Goal: Find specific page/section: Find specific page/section

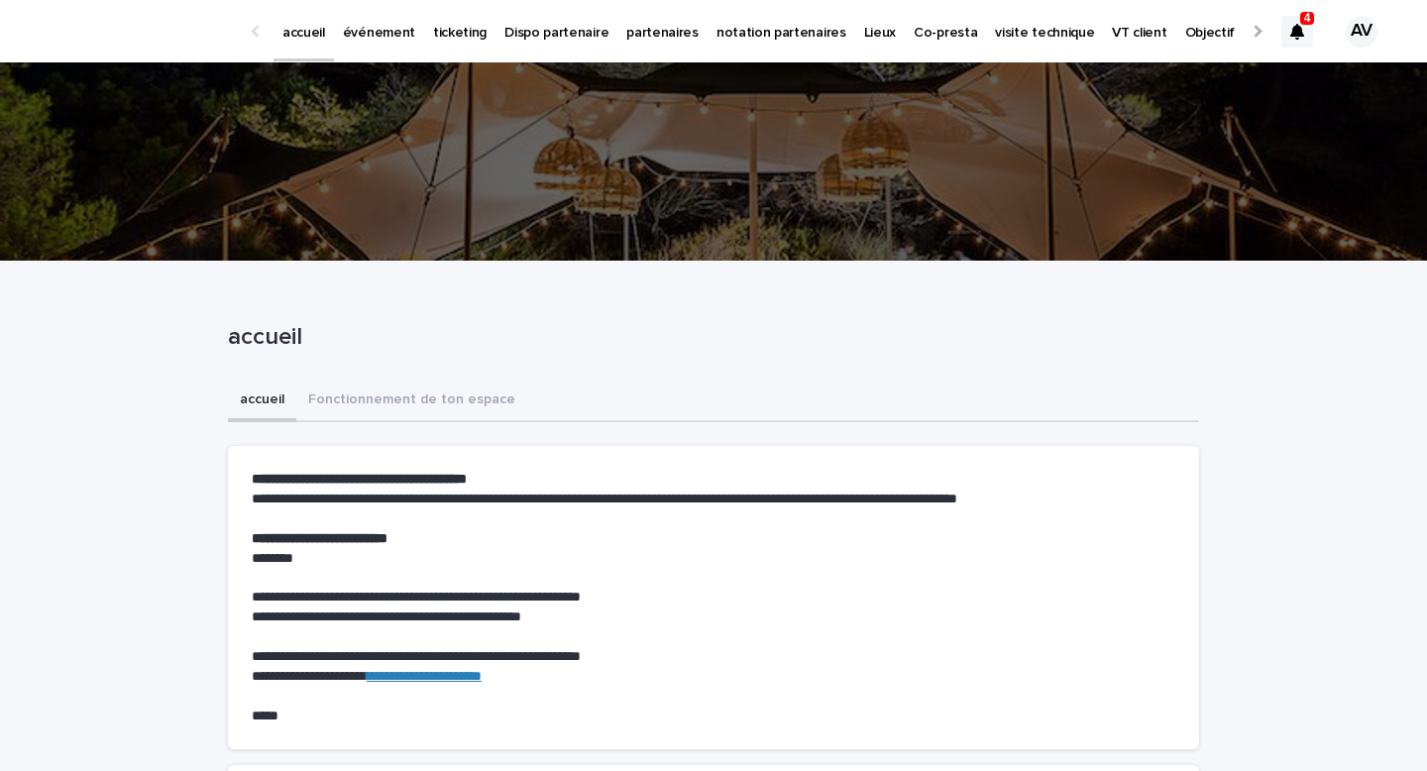
click at [358, 30] on p "événement" at bounding box center [379, 21] width 72 height 42
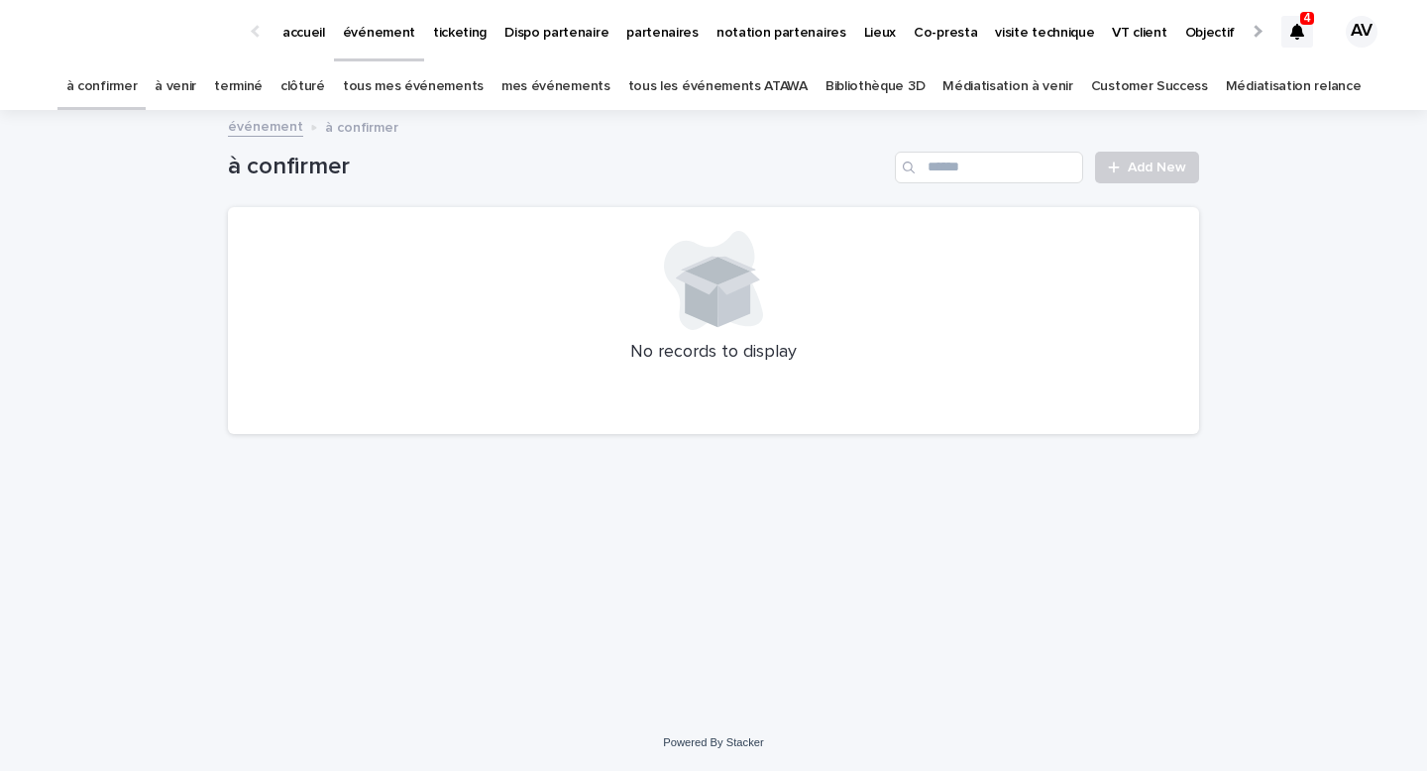
click at [864, 33] on p "Lieux" at bounding box center [880, 21] width 32 height 42
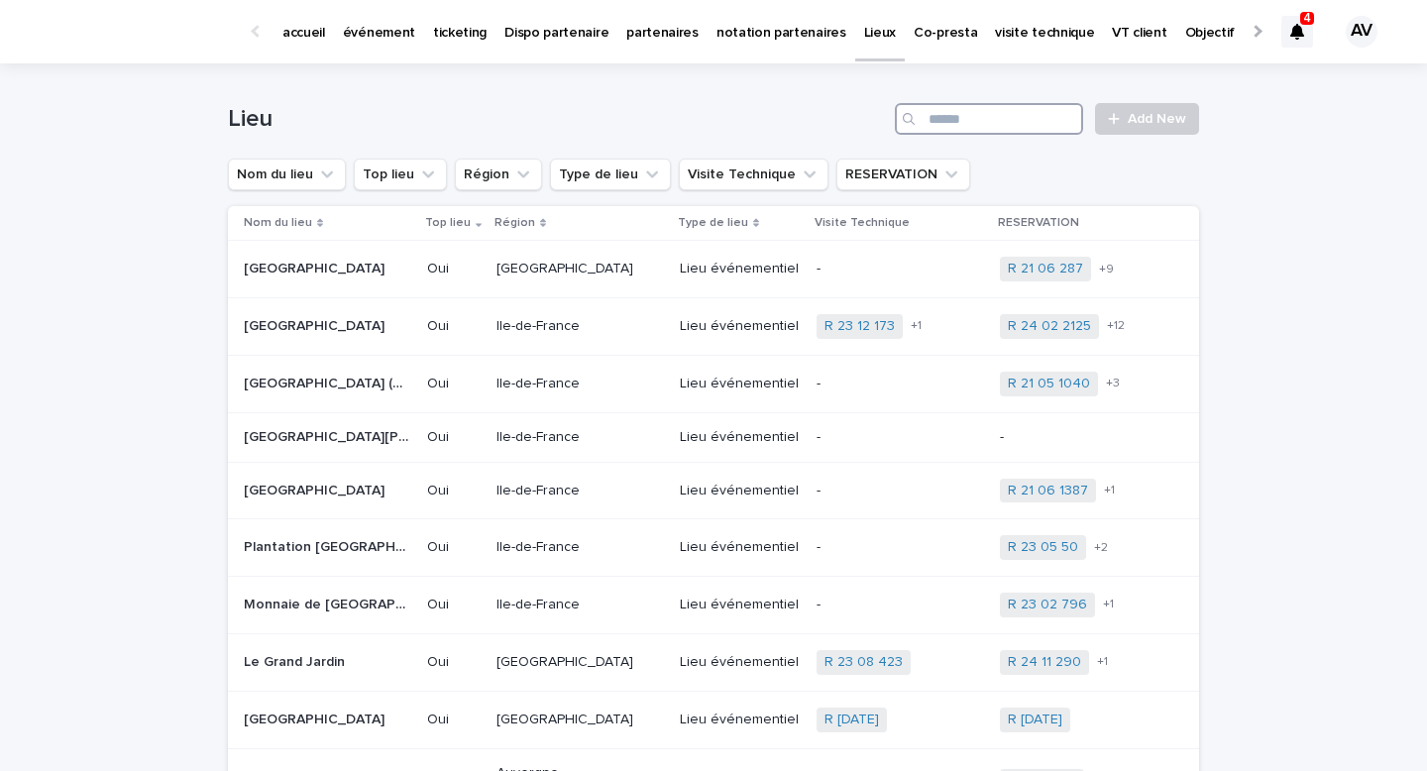
click at [971, 112] on input "Search" at bounding box center [989, 119] width 188 height 32
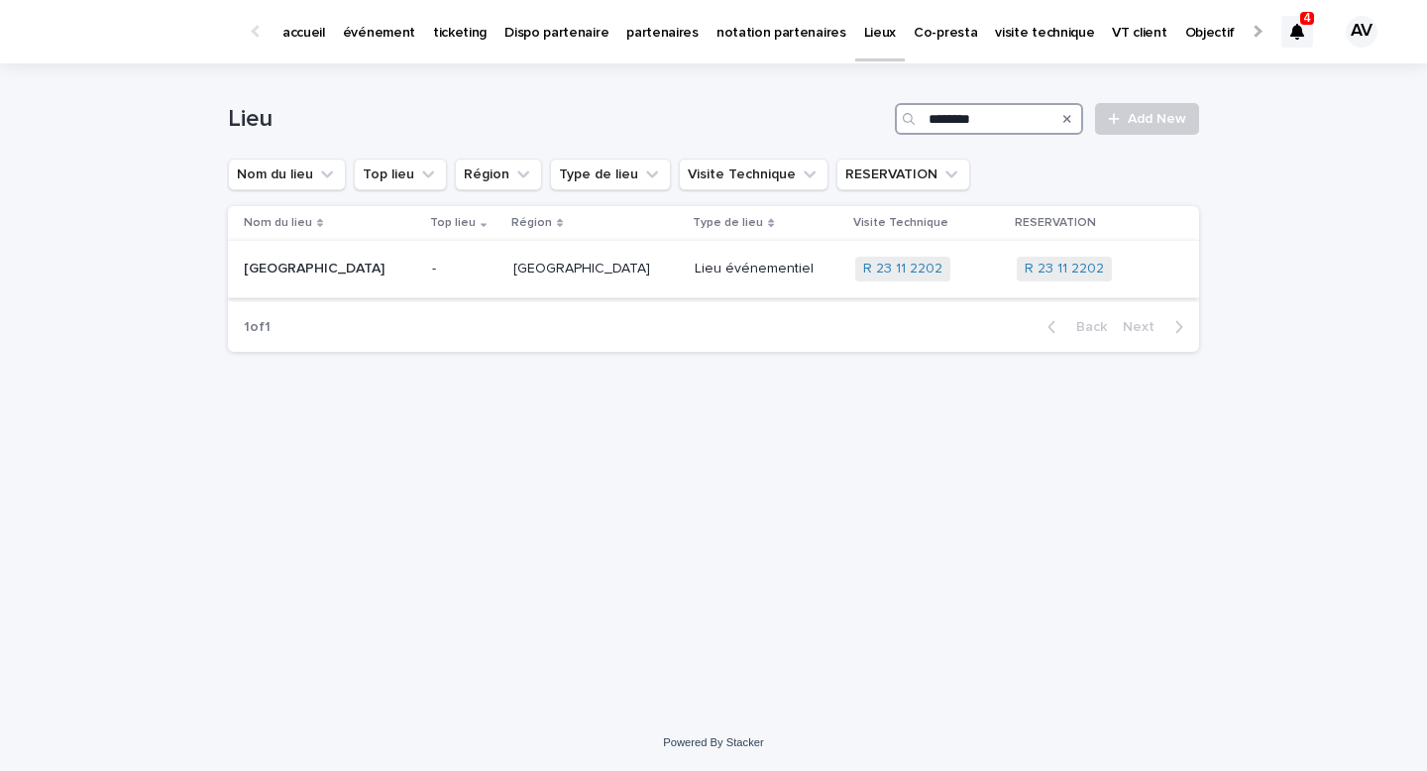
type input "********"
click at [415, 276] on div "Château de la Couronne [GEOGRAPHIC_DATA]" at bounding box center [330, 269] width 172 height 33
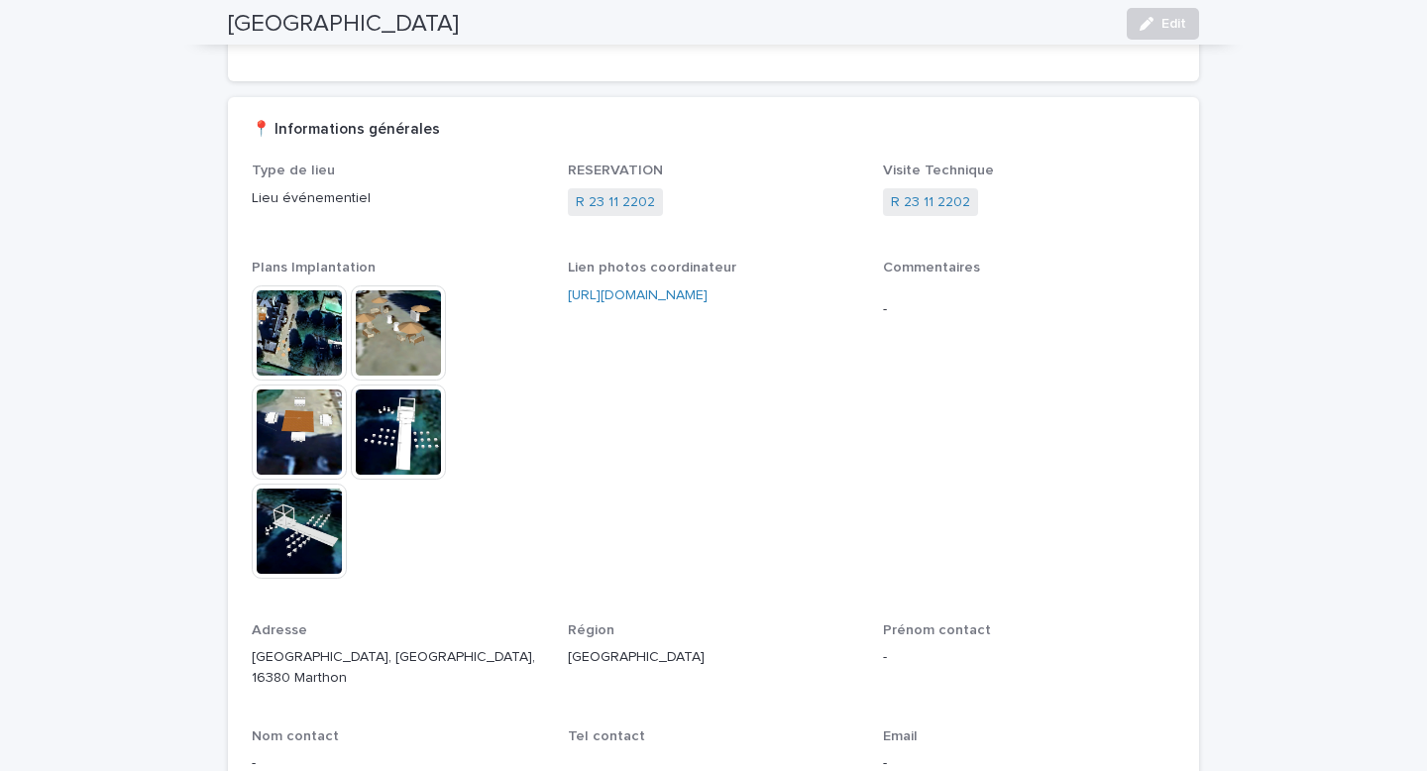
scroll to position [73, 0]
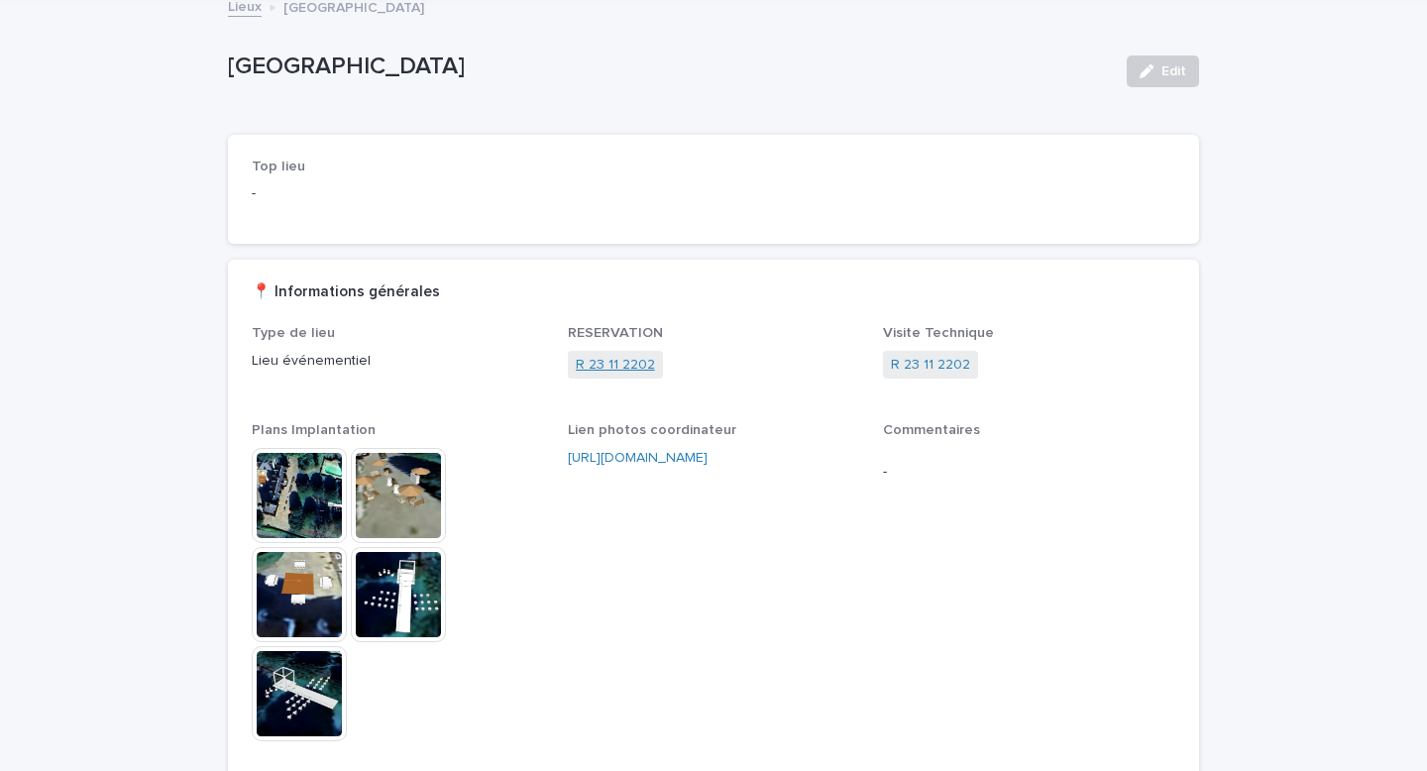
click at [627, 369] on link "R 23 11 2202" at bounding box center [615, 365] width 79 height 21
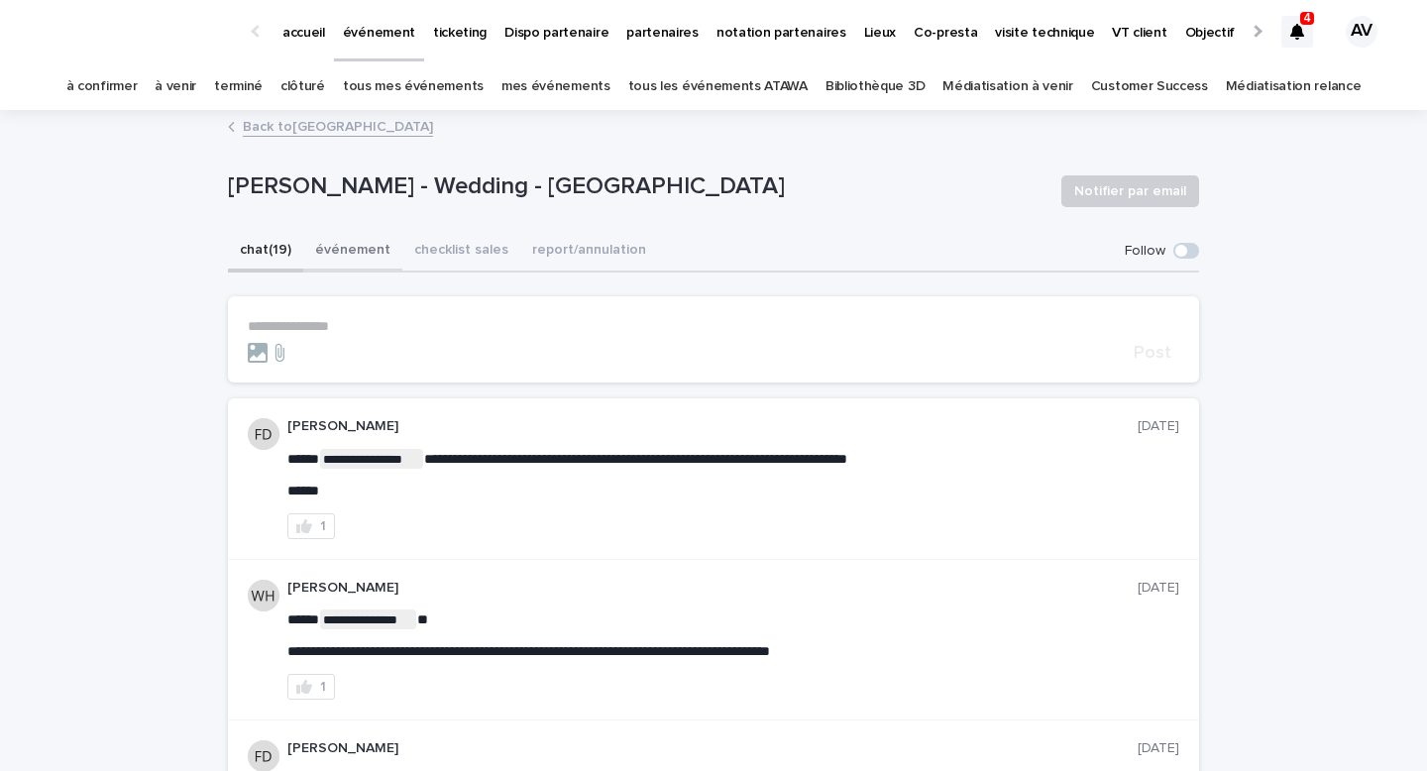
click at [335, 258] on button "événement" at bounding box center [352, 252] width 99 height 42
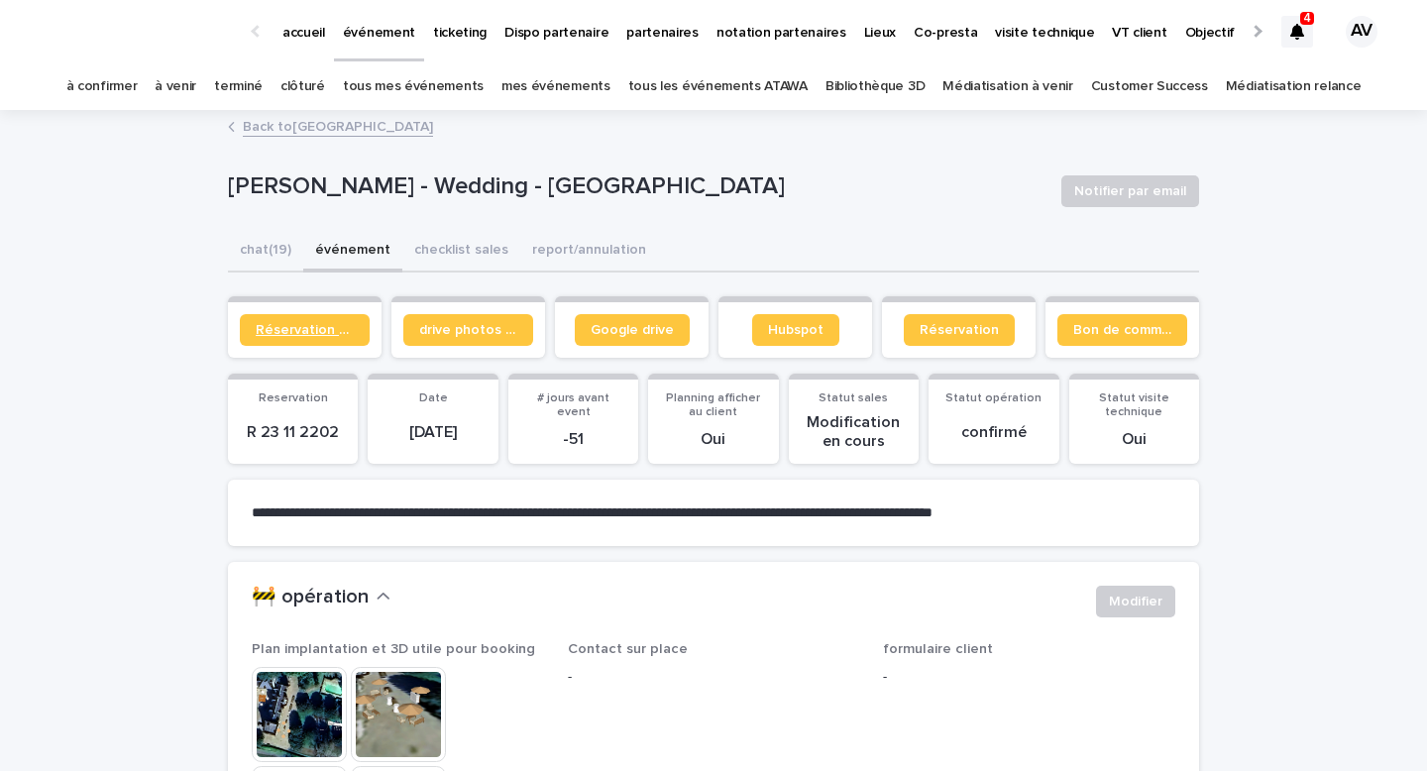
click at [323, 326] on span "Réservation client" at bounding box center [305, 330] width 98 height 14
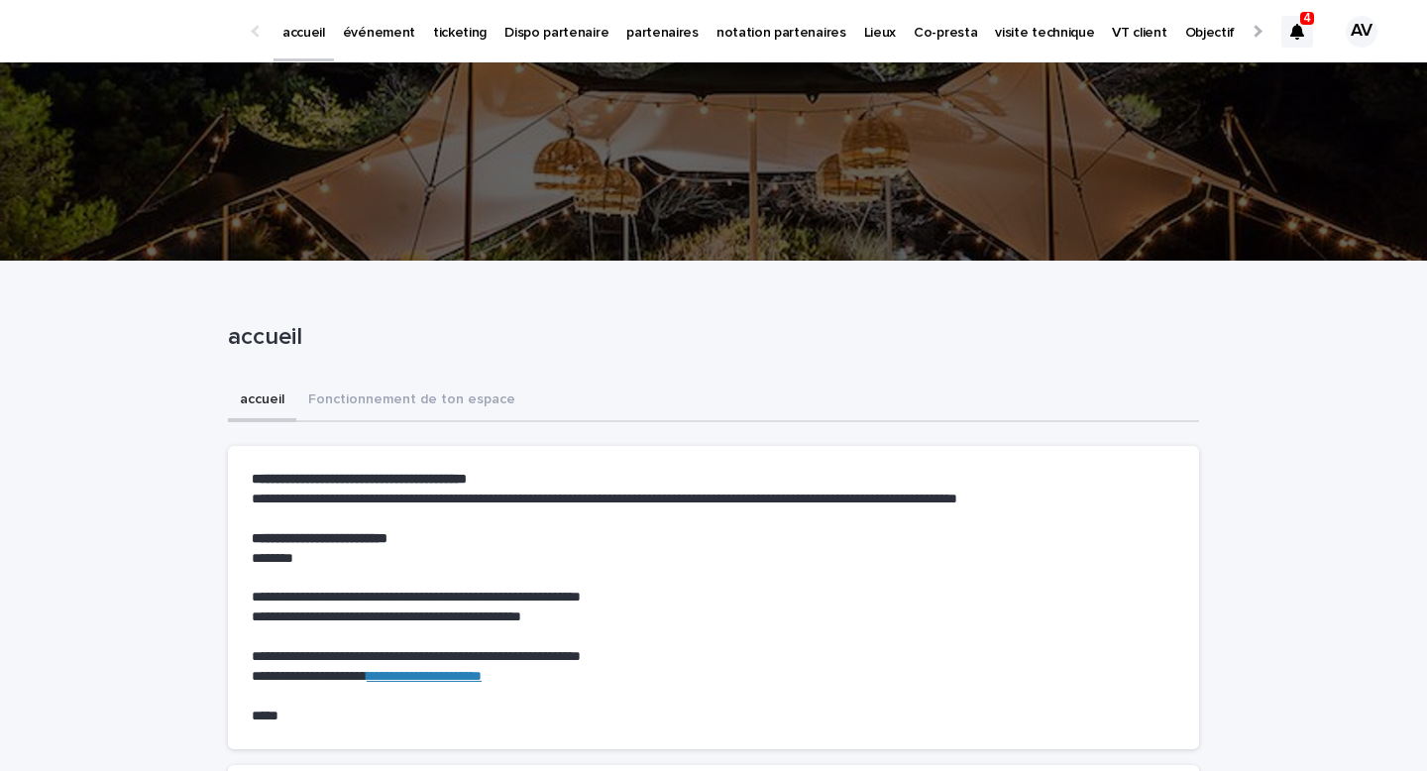
click at [1297, 24] on icon at bounding box center [1298, 32] width 14 height 16
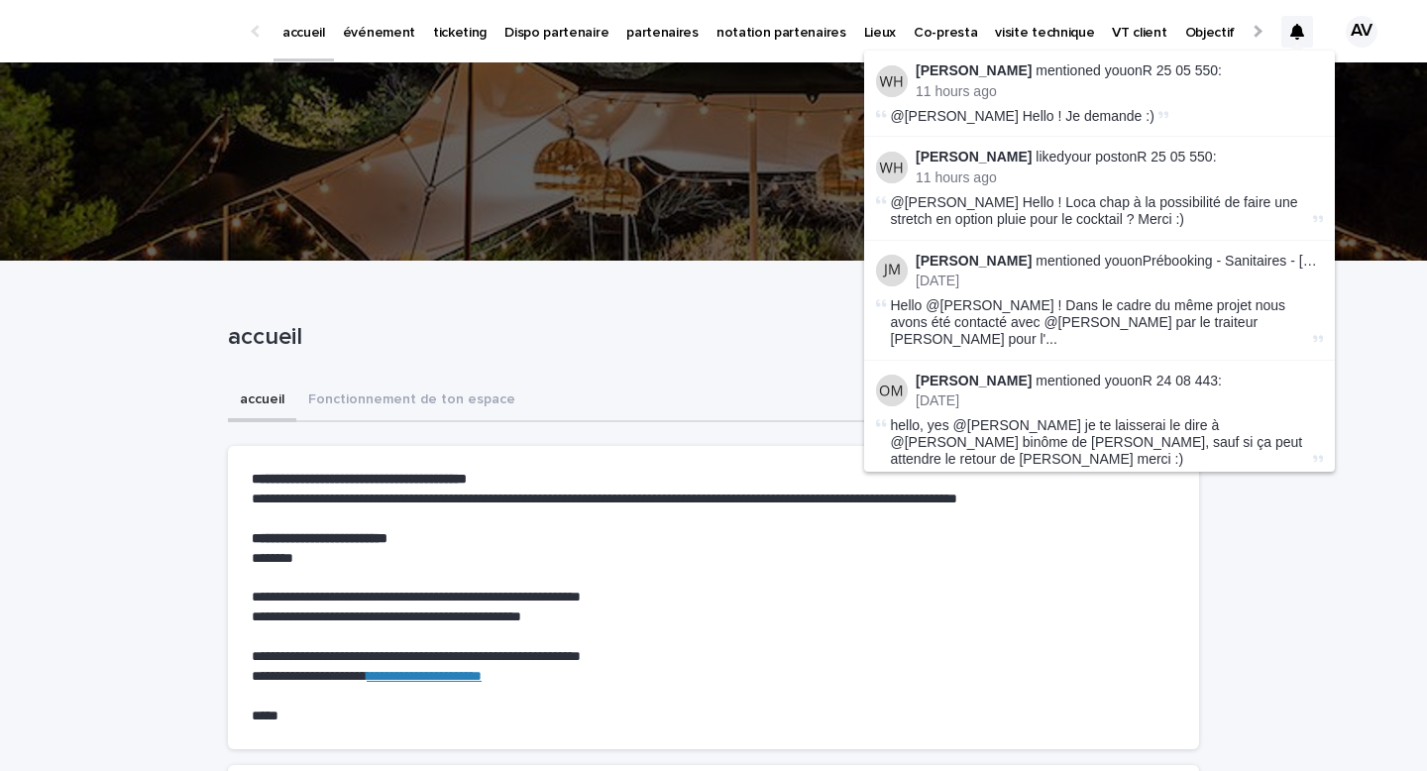
click at [707, 347] on p "accueil" at bounding box center [709, 337] width 963 height 29
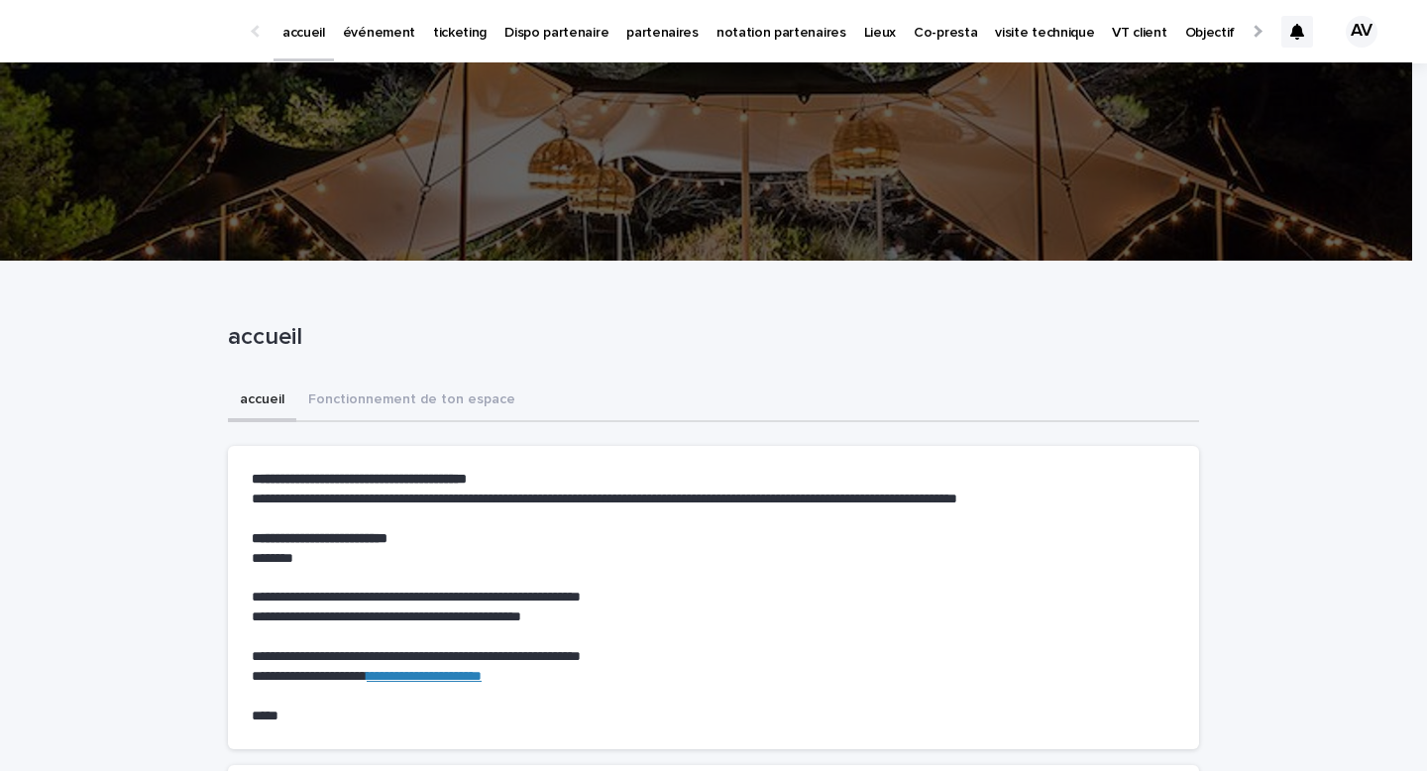
click at [359, 40] on p "événement" at bounding box center [379, 21] width 72 height 42
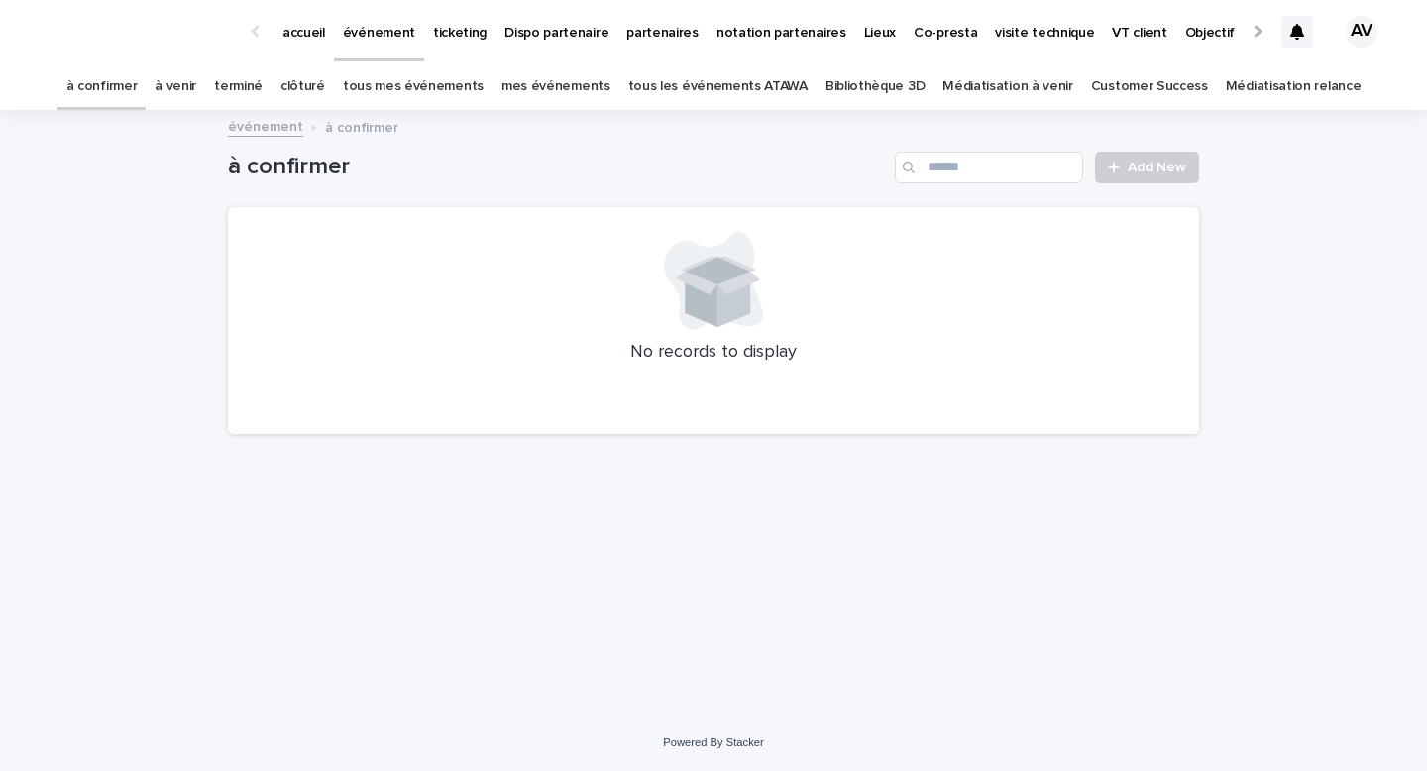
click at [702, 89] on link "tous les événements ATAWA" at bounding box center [717, 86] width 179 height 47
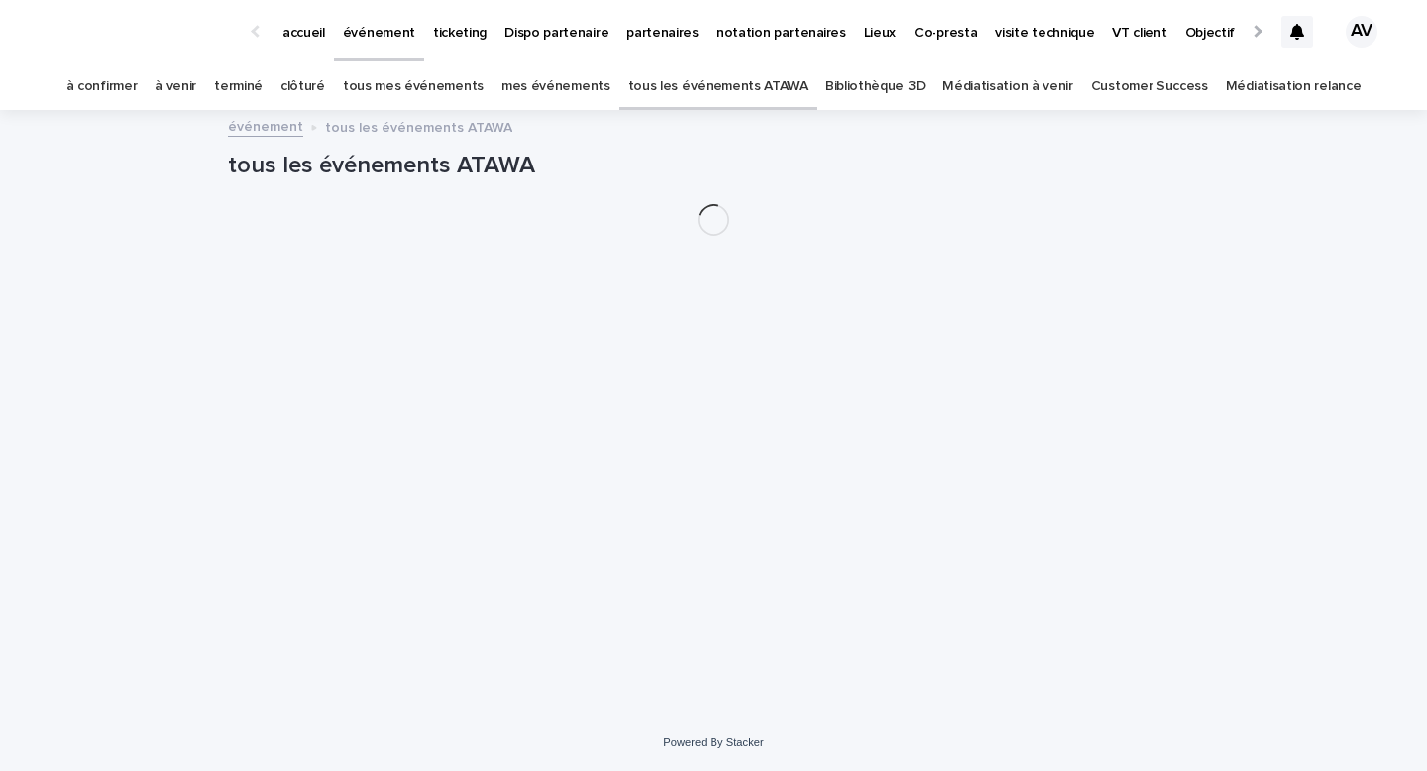
click at [980, 169] on h1 "tous les événements ATAWA" at bounding box center [713, 166] width 971 height 29
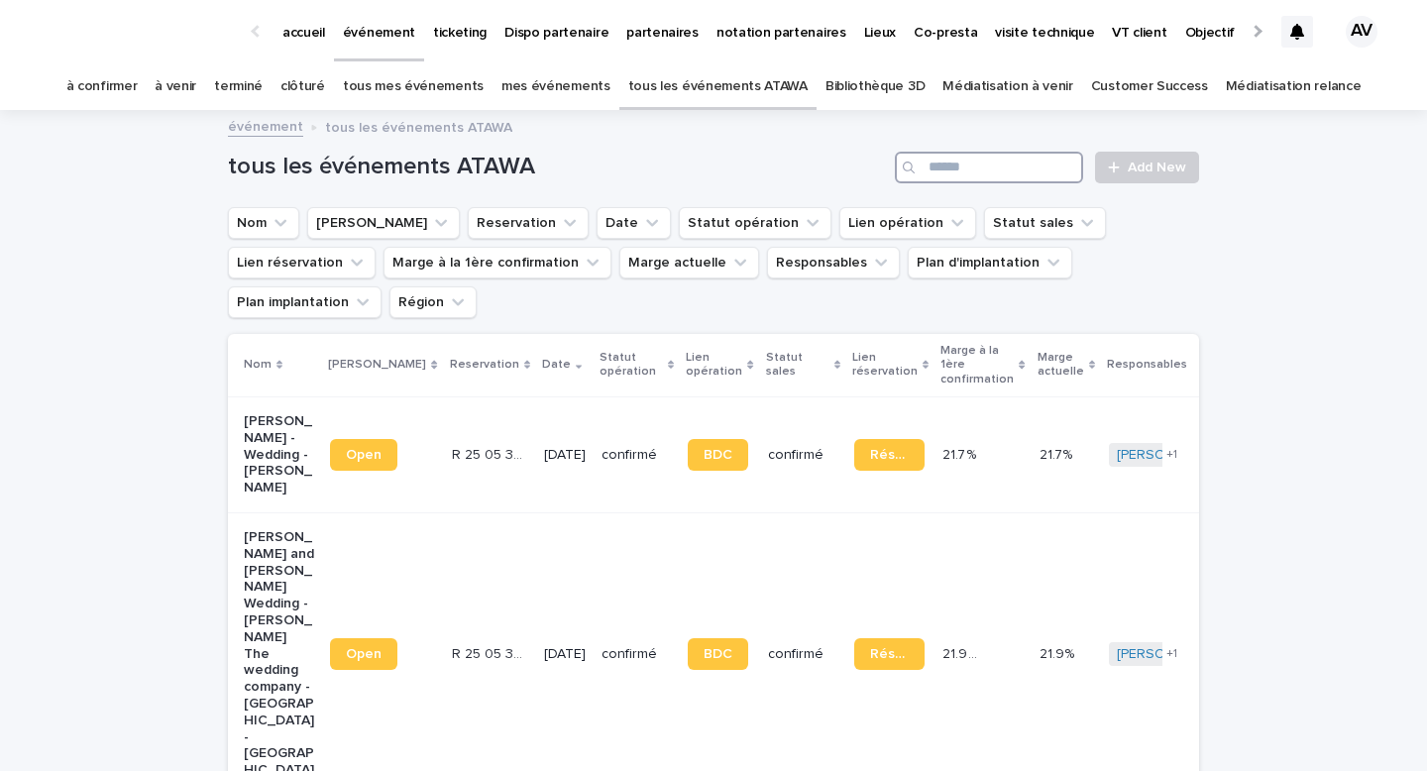
click at [942, 158] on input "Search" at bounding box center [989, 168] width 188 height 32
type input "*****"
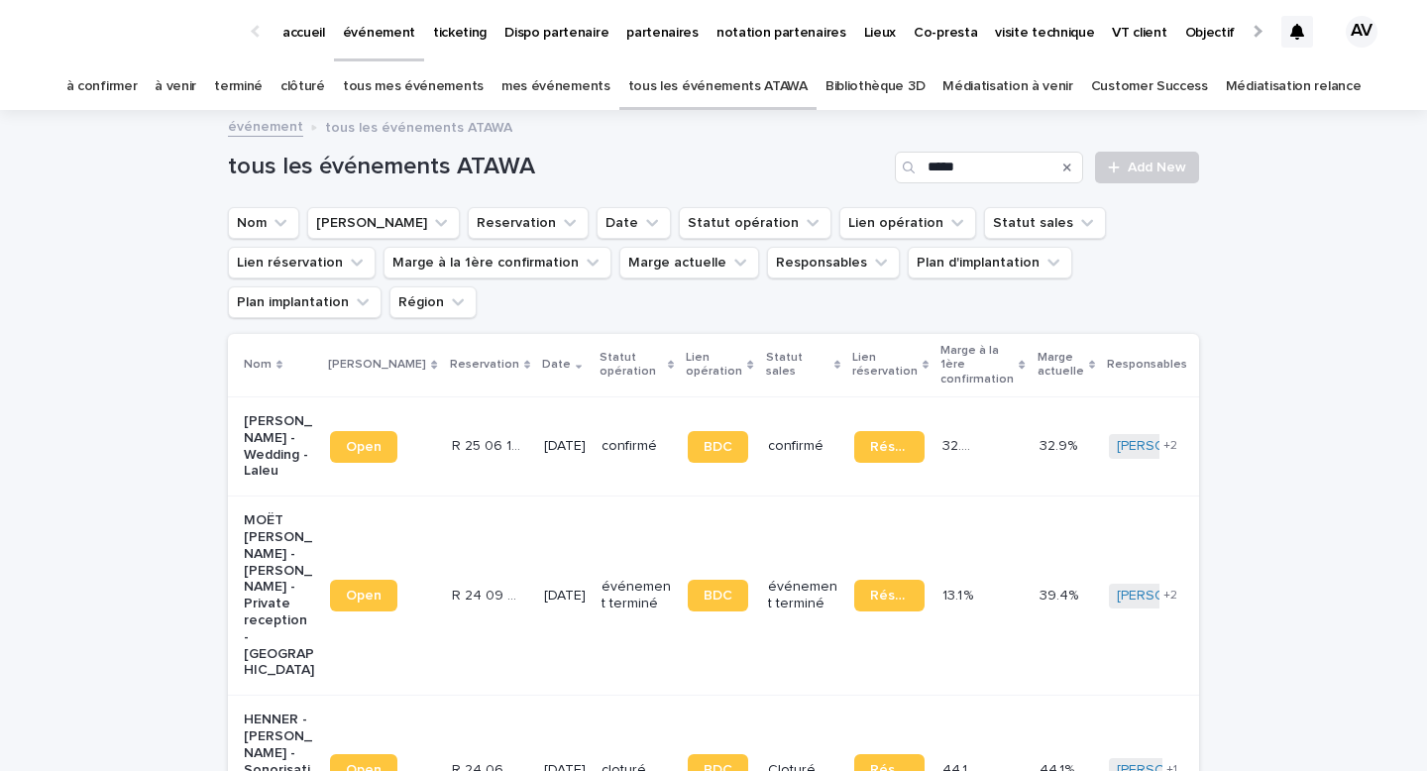
click at [270, 413] on p "Morgane Henne - Wedding - Laleu" at bounding box center [279, 446] width 70 height 66
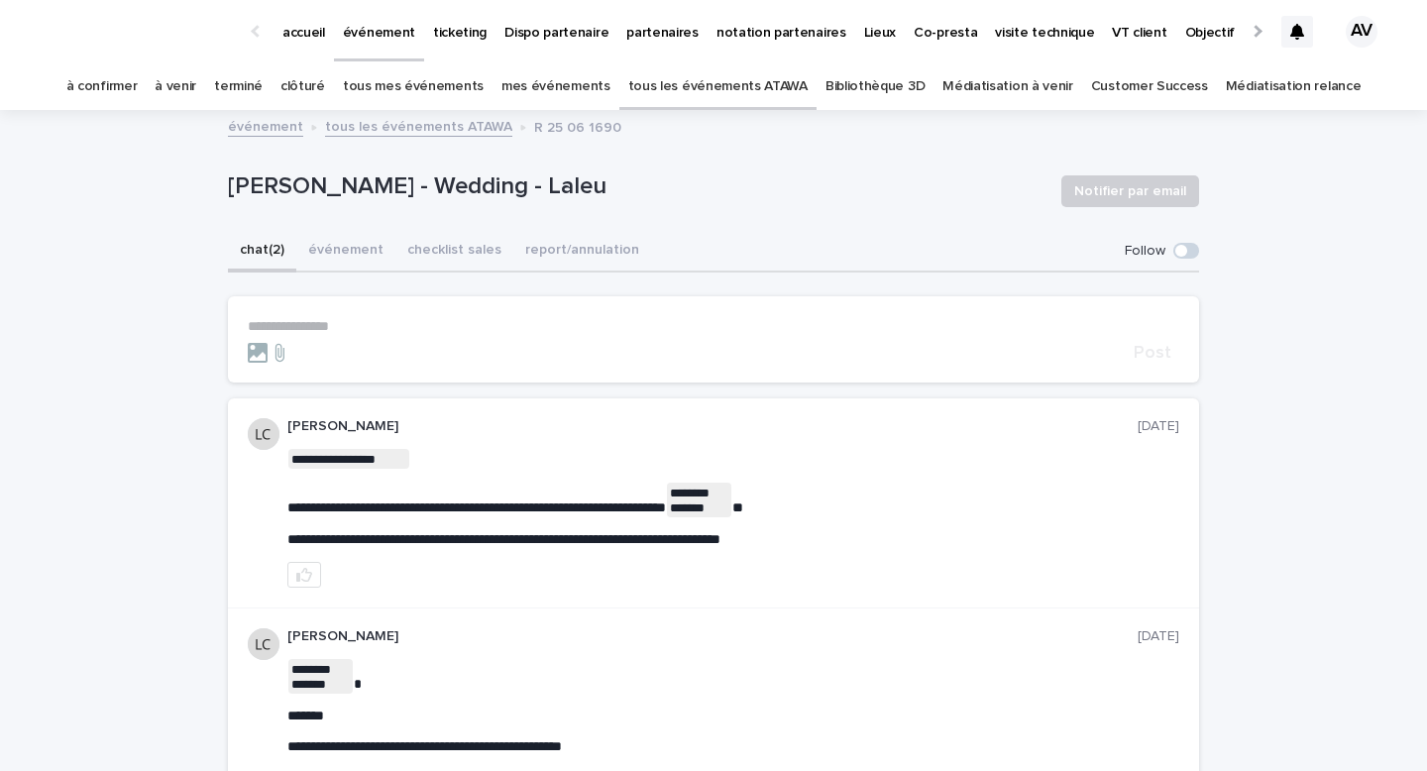
click at [718, 88] on link "tous les événements ATAWA" at bounding box center [717, 86] width 179 height 47
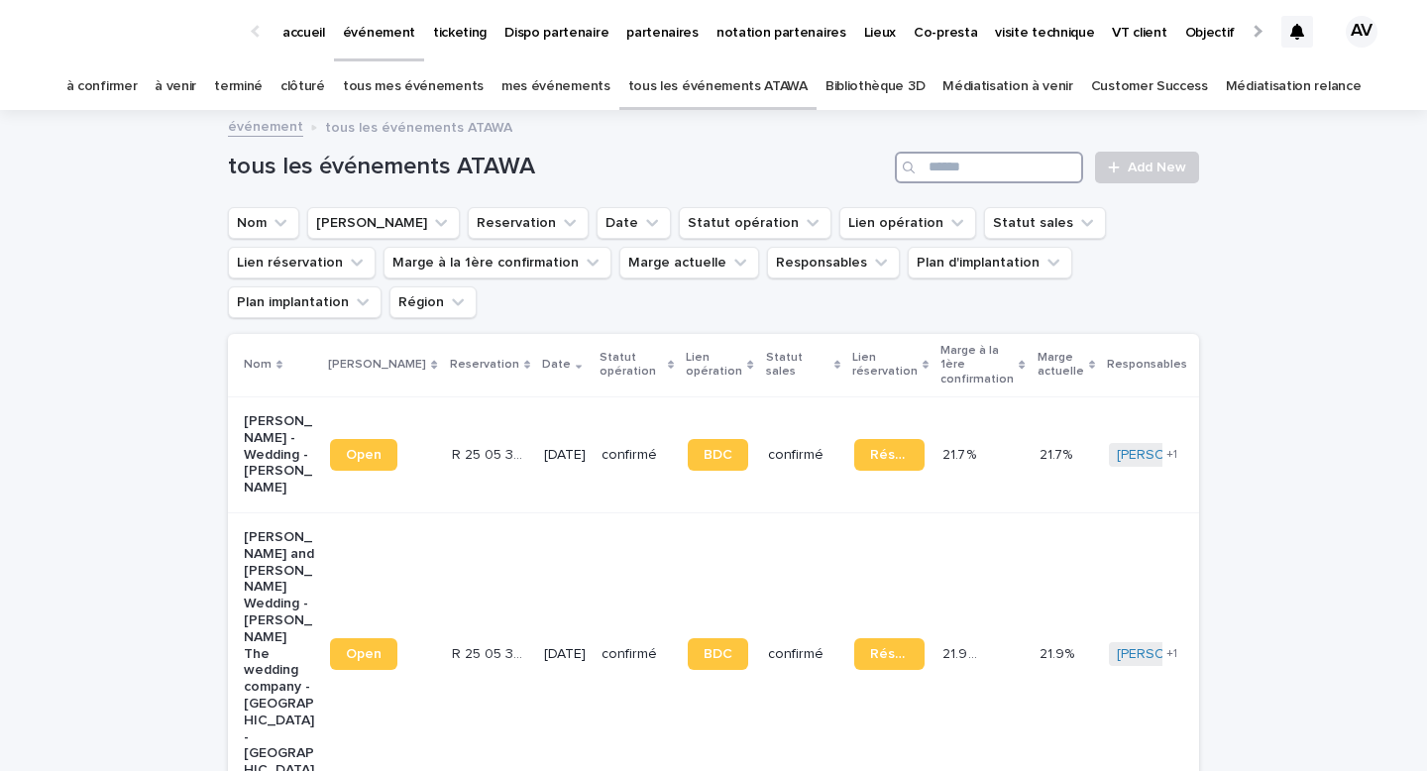
click at [979, 164] on input "Search" at bounding box center [989, 168] width 188 height 32
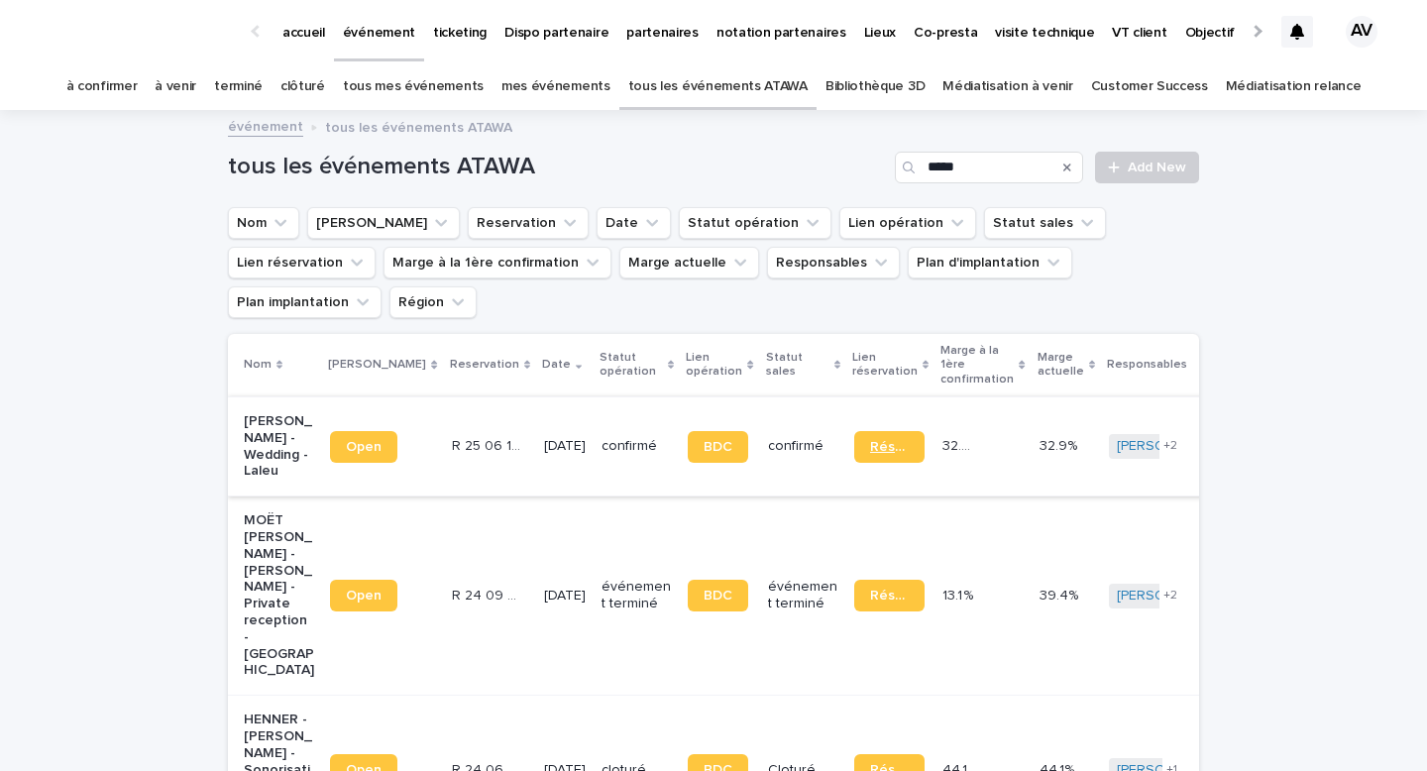
click at [870, 440] on span "Réservation" at bounding box center [889, 447] width 39 height 14
drag, startPoint x: 978, startPoint y: 169, endPoint x: 873, endPoint y: 152, distance: 106.6
click at [873, 152] on div "tous les événements ATAWA ***** Add New" at bounding box center [713, 168] width 971 height 32
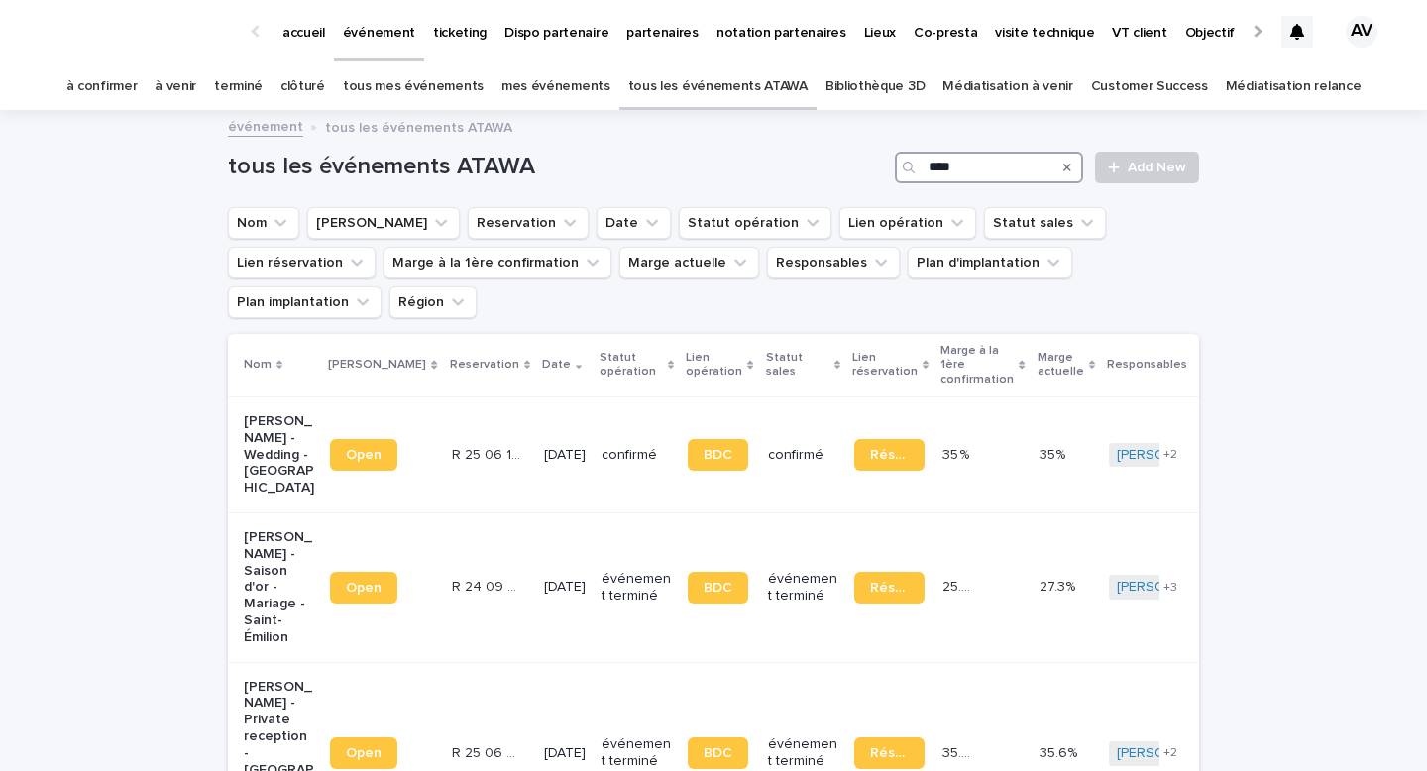
type input "****"
click at [870, 448] on span "Réservation" at bounding box center [889, 455] width 39 height 14
